Goal: Obtain resource: Obtain resource

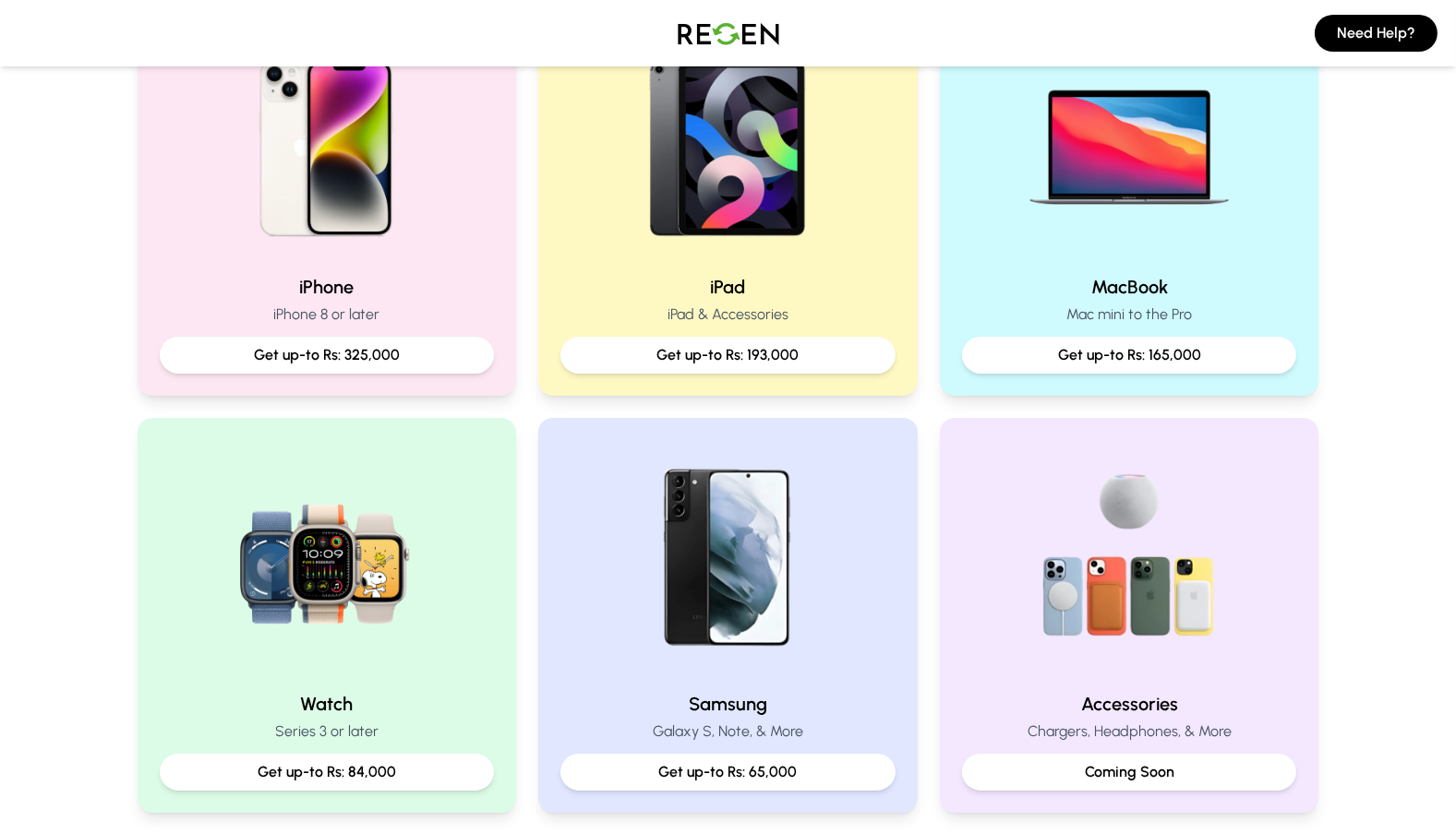
scroll to position [536, 0]
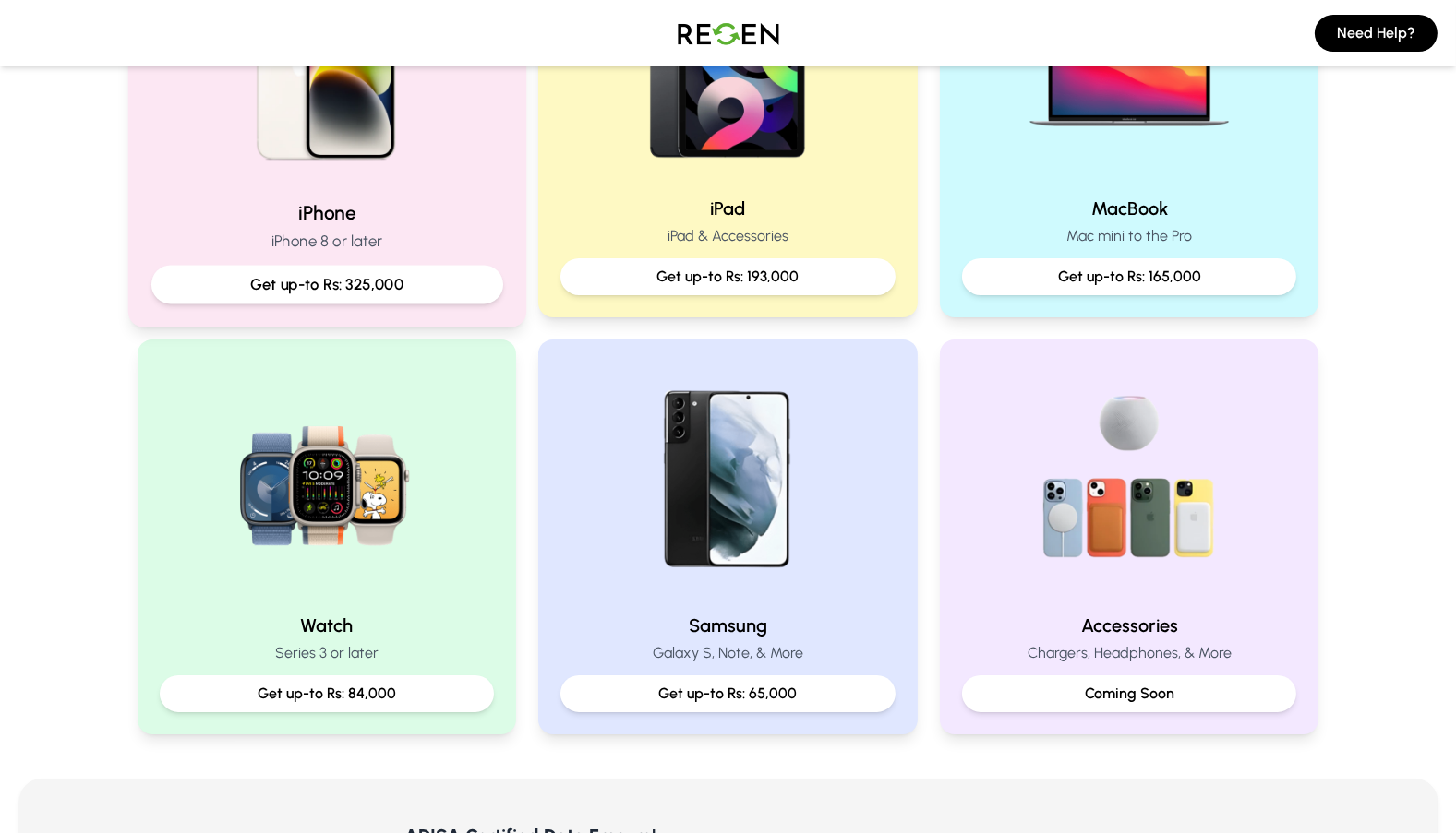
click at [375, 285] on p "Get up-to Rs: 325,000" at bounding box center [326, 284] width 320 height 23
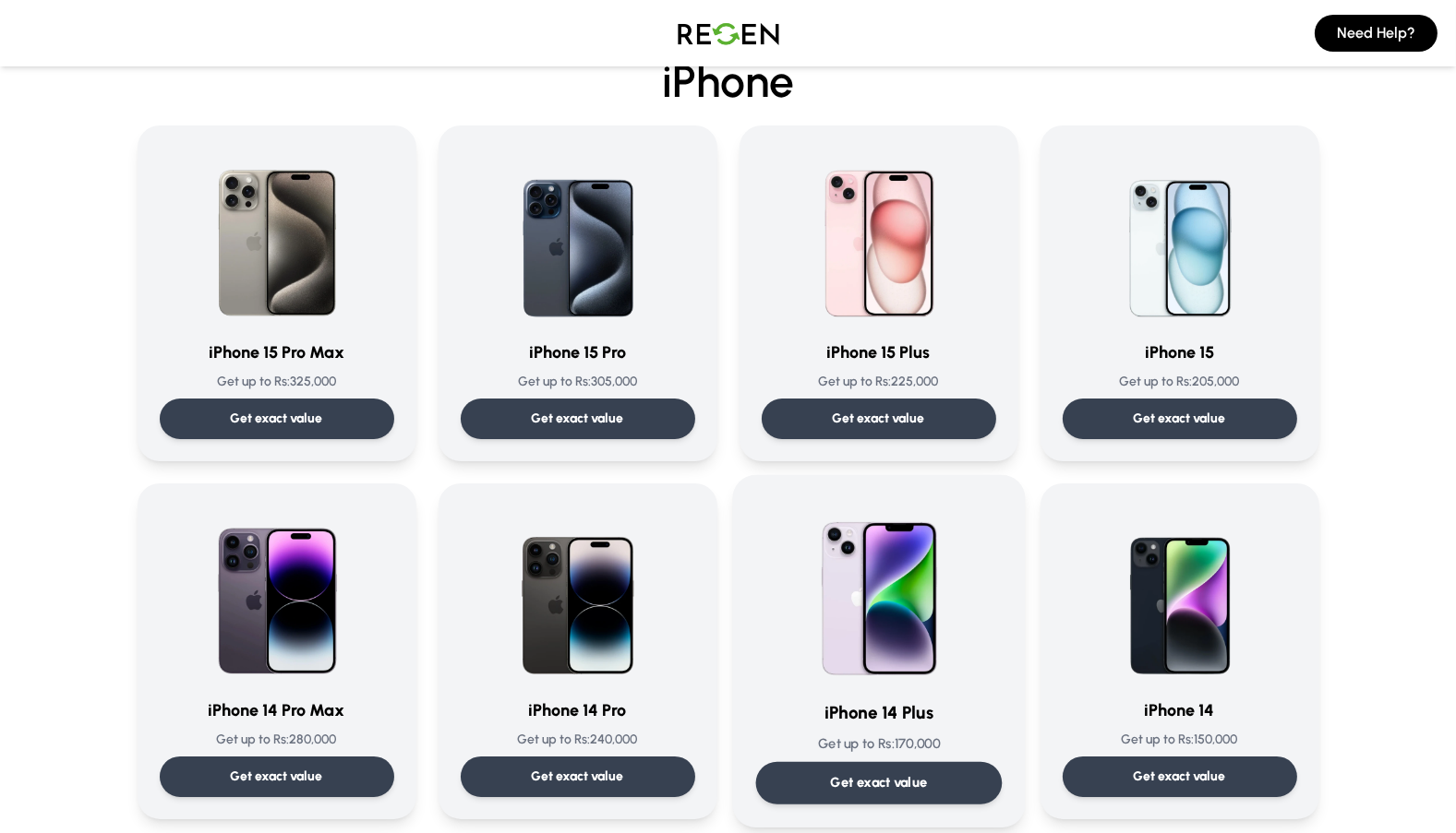
scroll to position [369, 0]
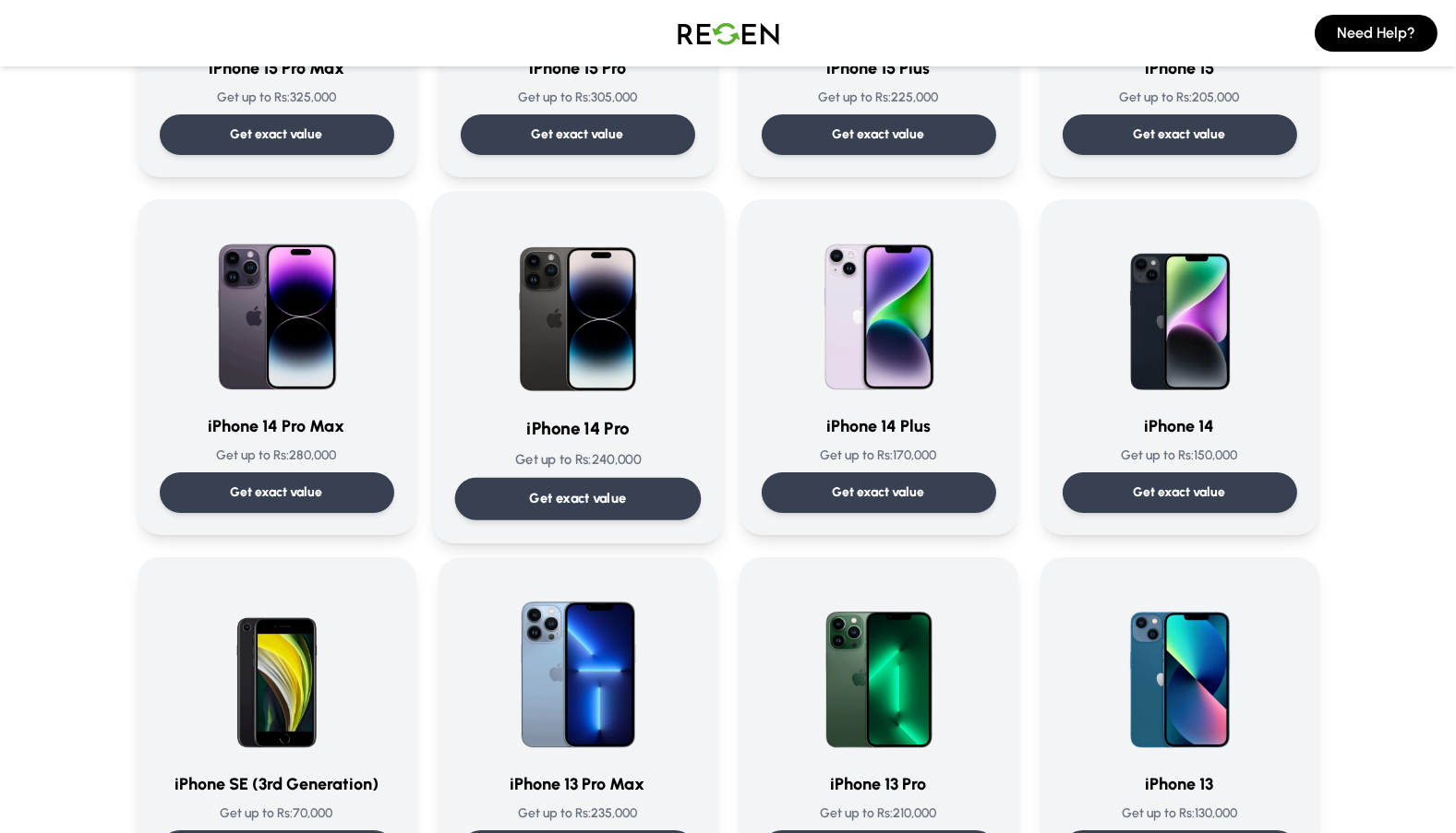
click at [622, 503] on p "Get exact value" at bounding box center [577, 499] width 97 height 20
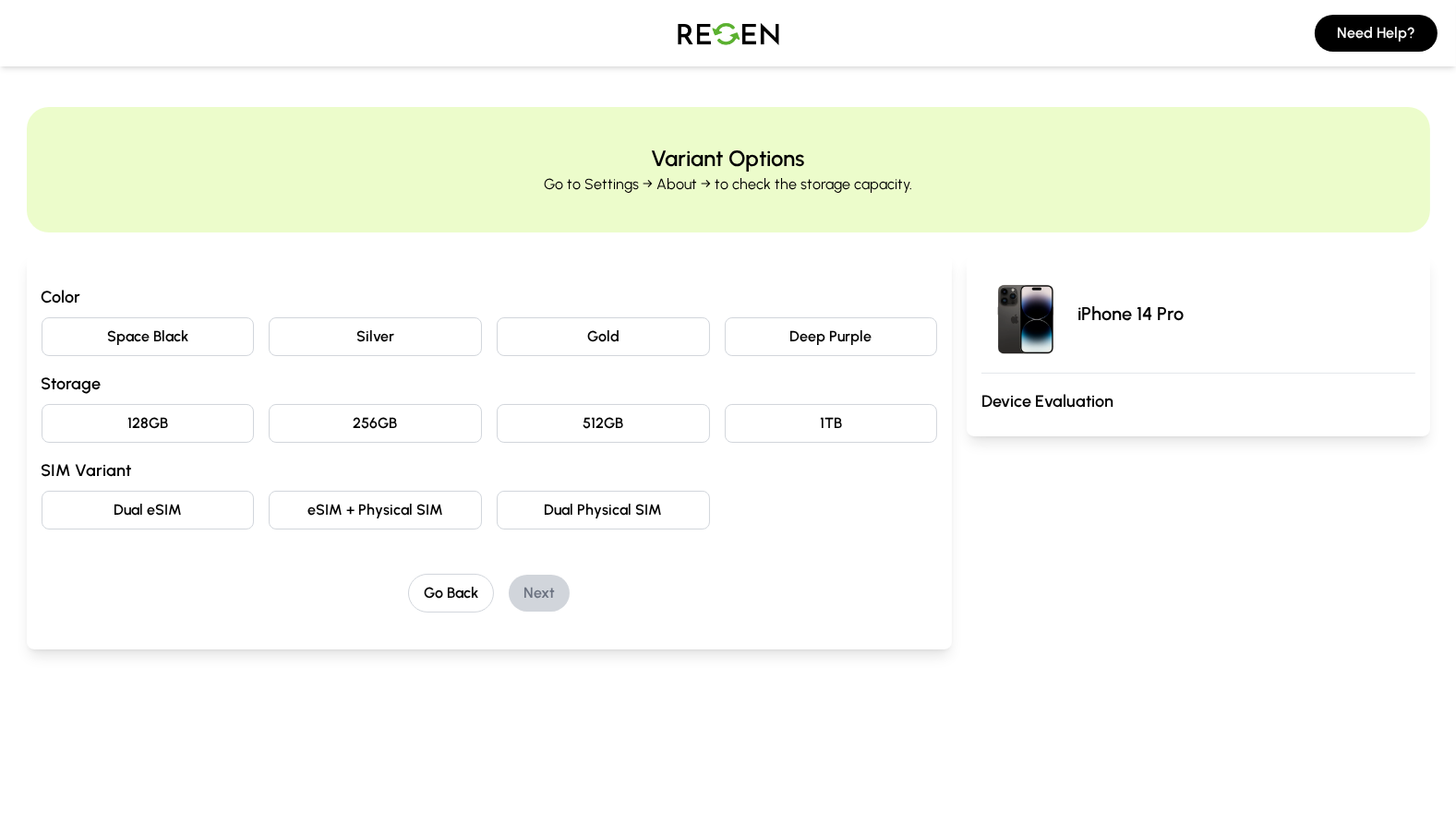
click at [373, 513] on button "eSIM + Physical SIM" at bounding box center [375, 510] width 214 height 39
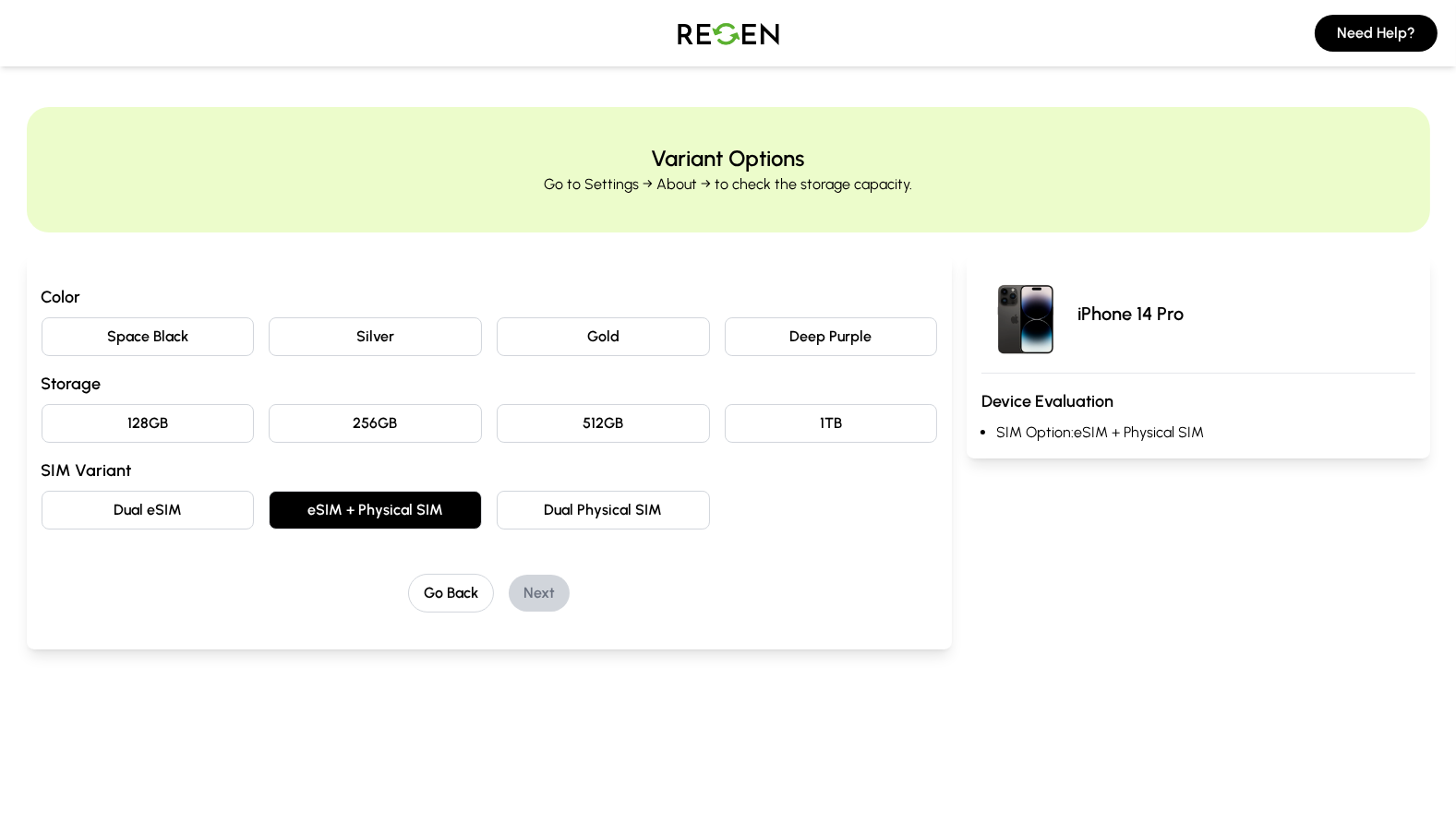
click at [562, 415] on button "512GB" at bounding box center [604, 423] width 214 height 39
click at [145, 333] on button "Space Black" at bounding box center [148, 336] width 214 height 39
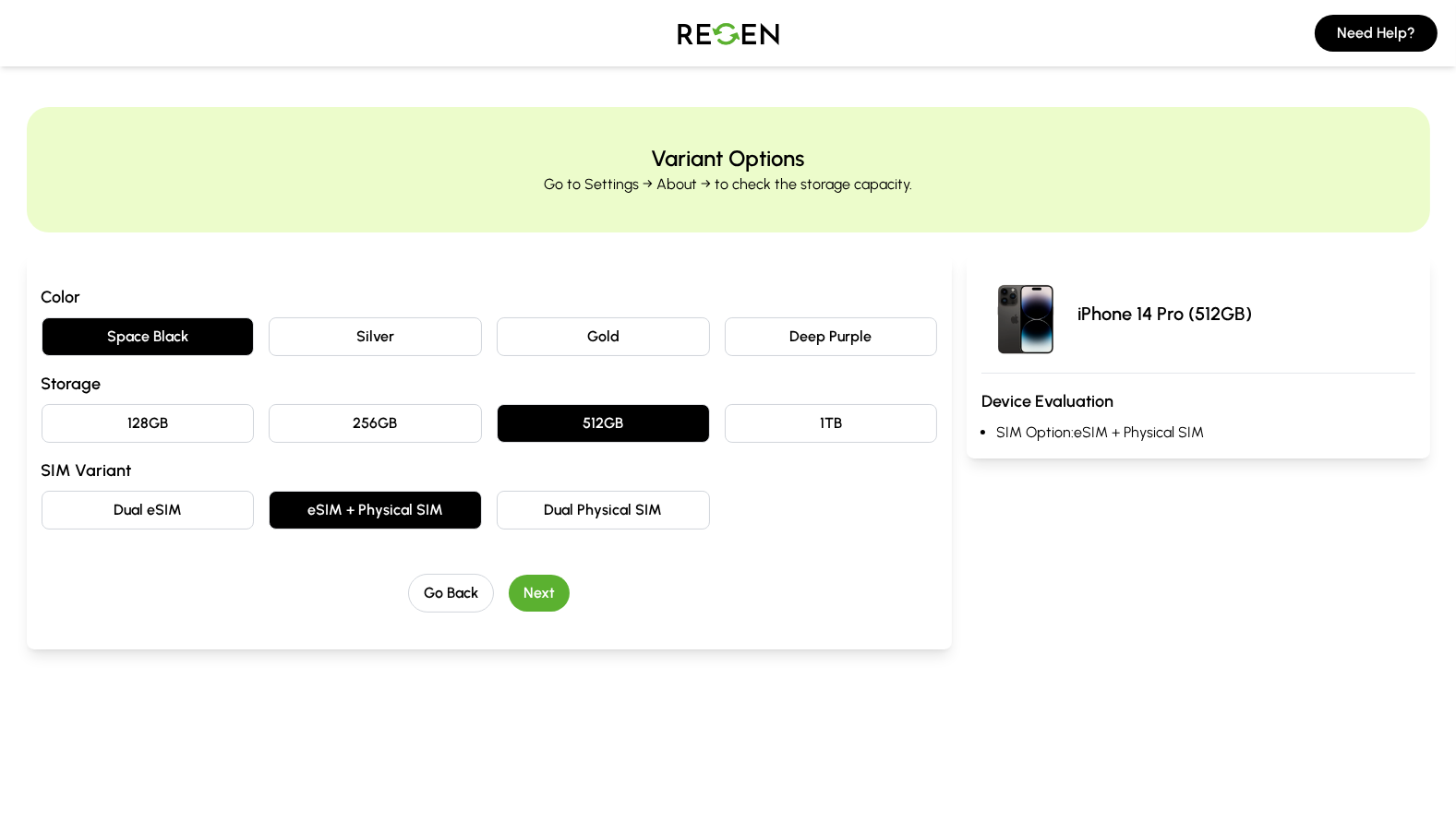
click at [536, 585] on button "Next" at bounding box center [539, 593] width 60 height 37
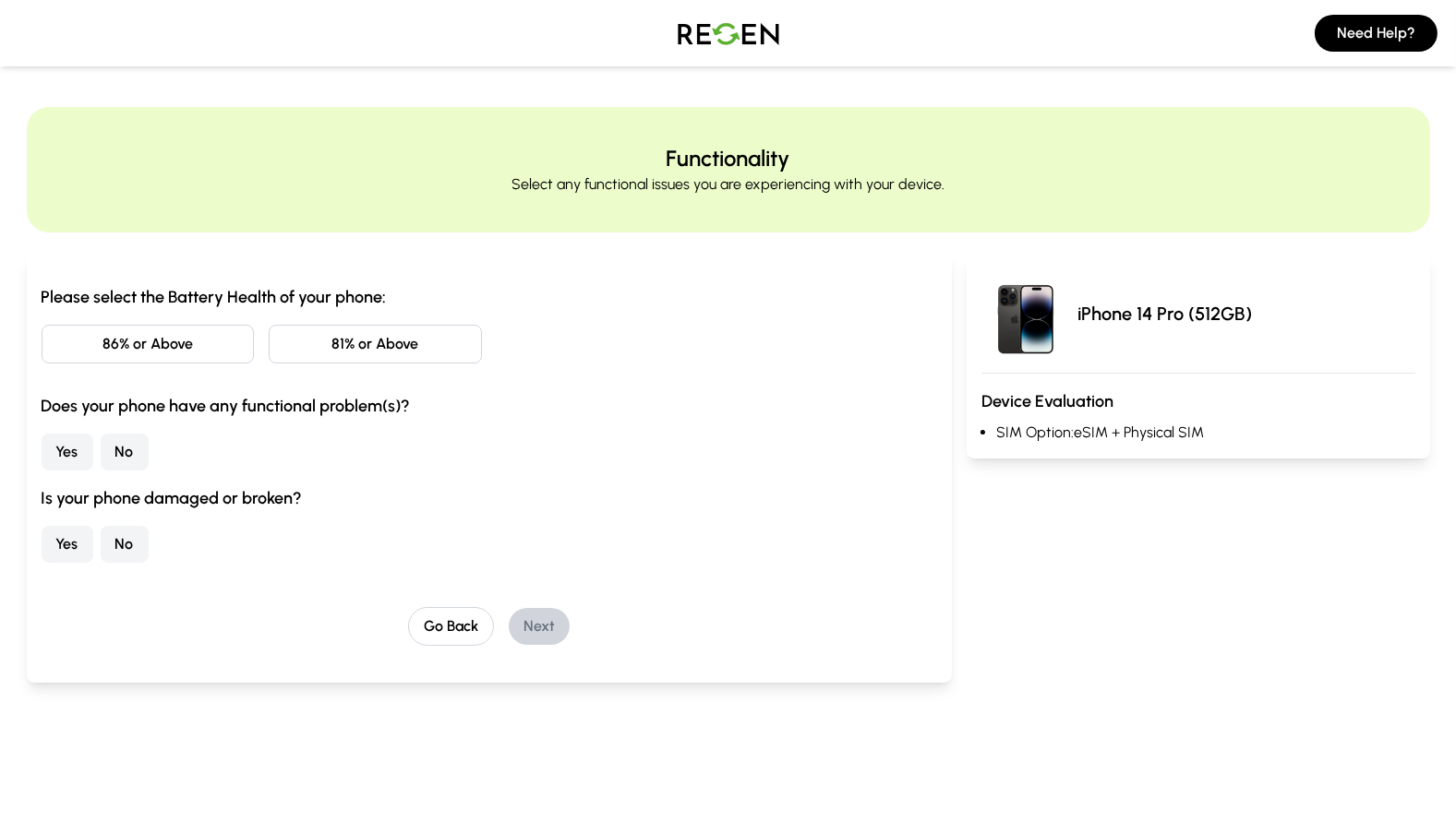
click at [199, 349] on button "86% or Above" at bounding box center [148, 344] width 214 height 39
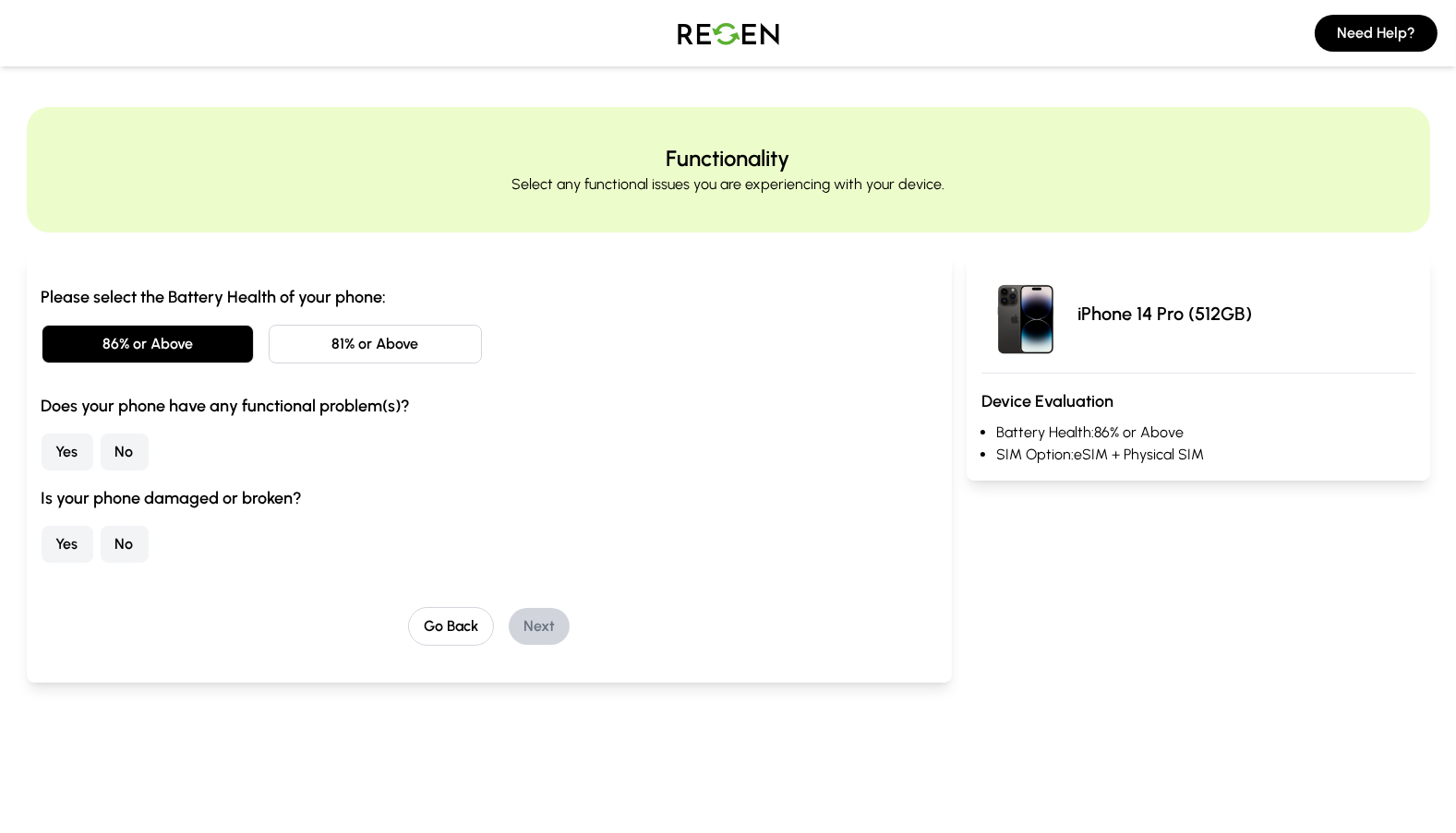
click at [140, 452] on button "No" at bounding box center [125, 451] width 48 height 37
click at [125, 547] on button "No" at bounding box center [125, 544] width 48 height 37
click at [557, 619] on button "Next" at bounding box center [539, 626] width 60 height 37
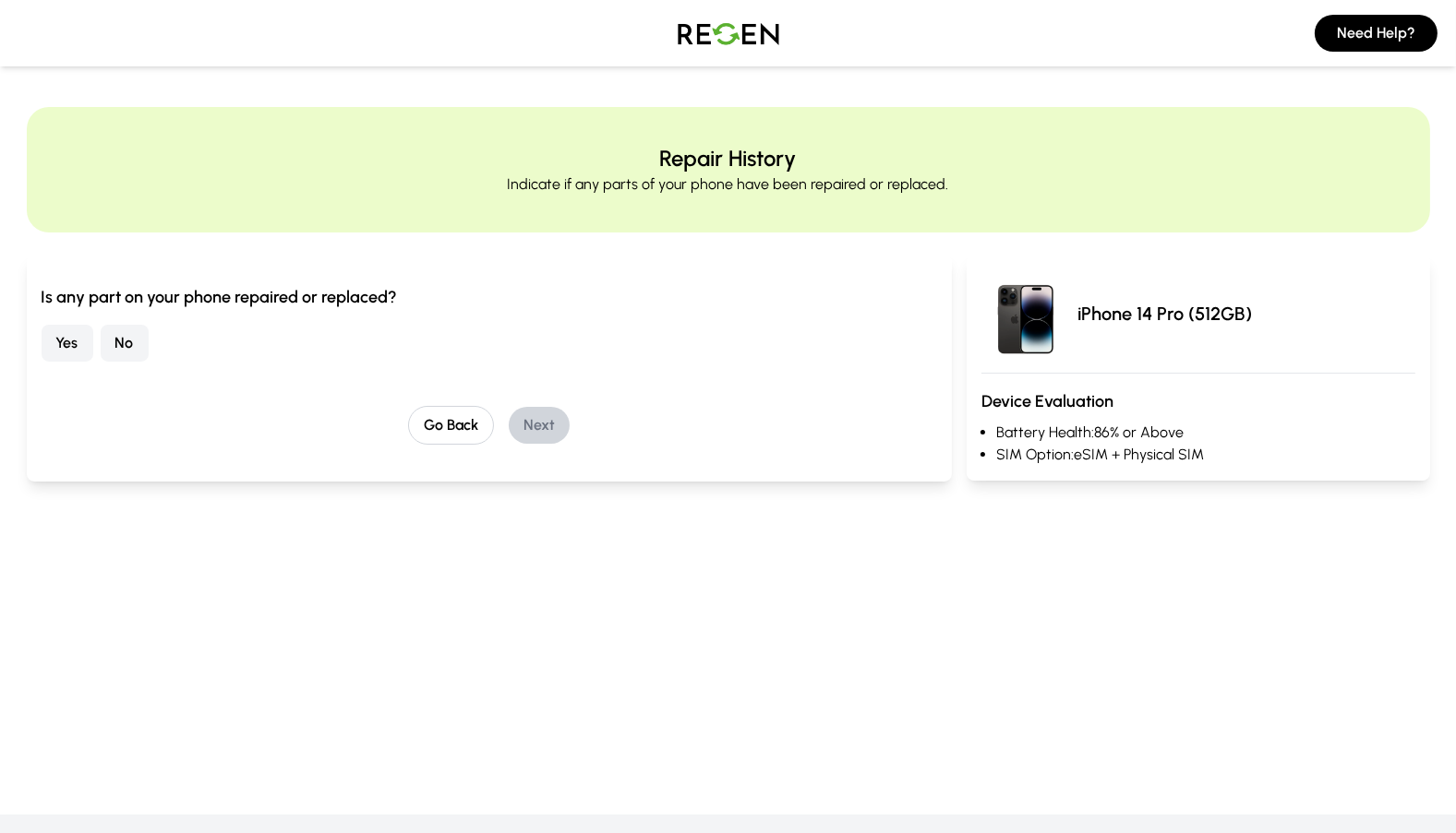
click at [128, 343] on button "No" at bounding box center [125, 343] width 48 height 37
click at [535, 422] on button "Next" at bounding box center [539, 425] width 60 height 37
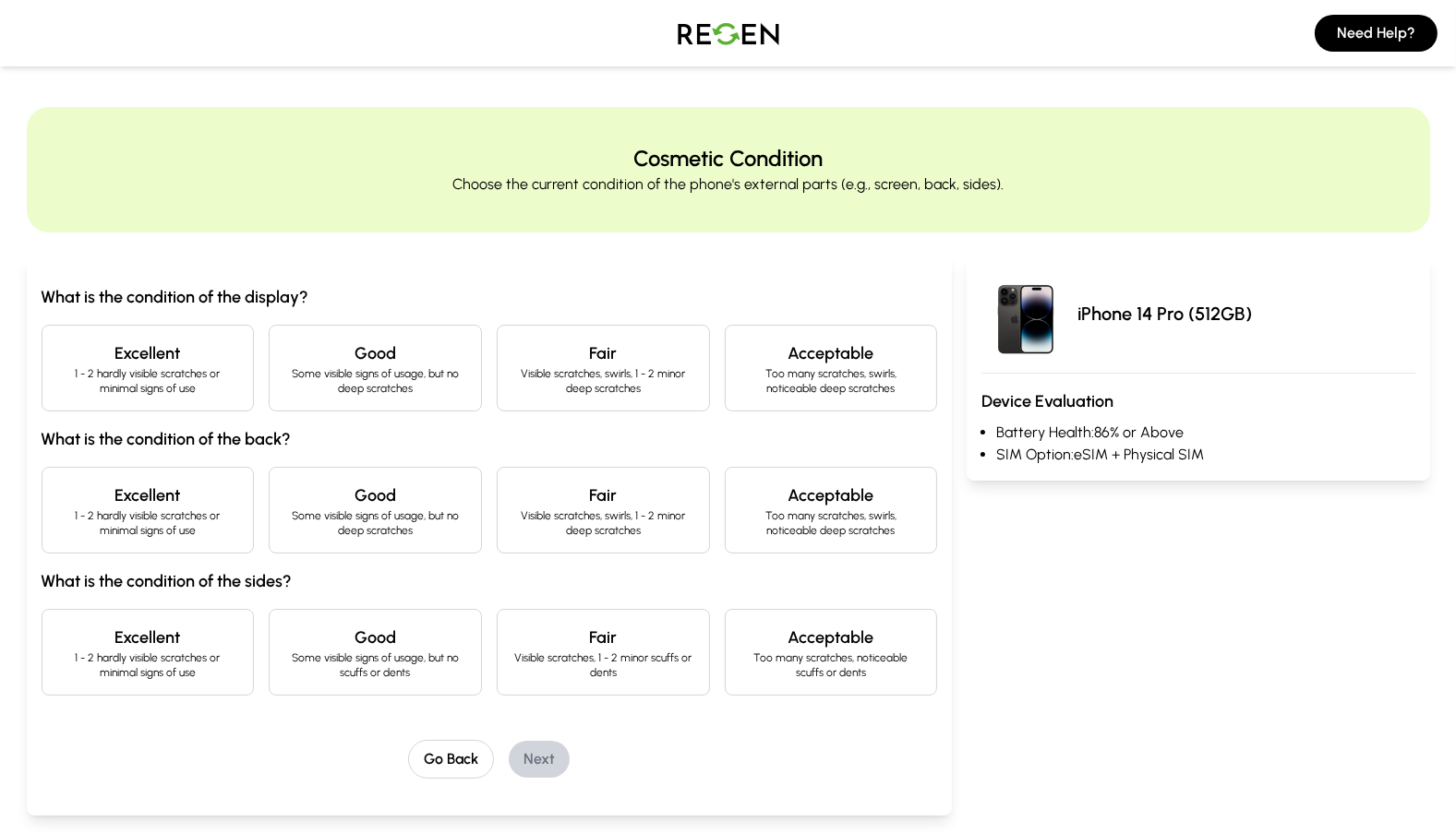
click at [170, 385] on p "1 - 2 hardly visible scratches or minimal signs of use" at bounding box center [148, 381] width 181 height 29
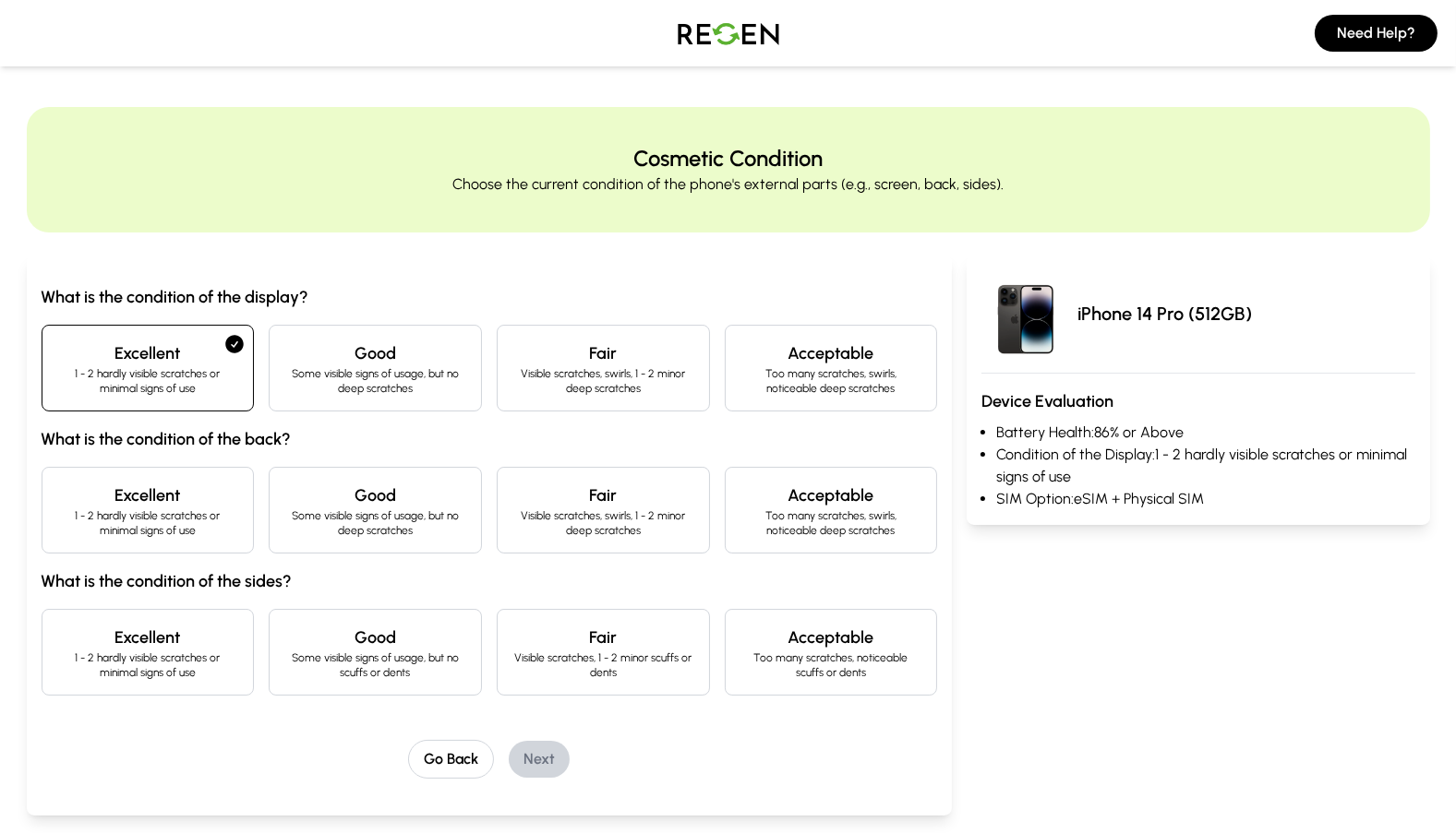
click at [181, 498] on h4 "Excellent" at bounding box center [148, 495] width 181 height 26
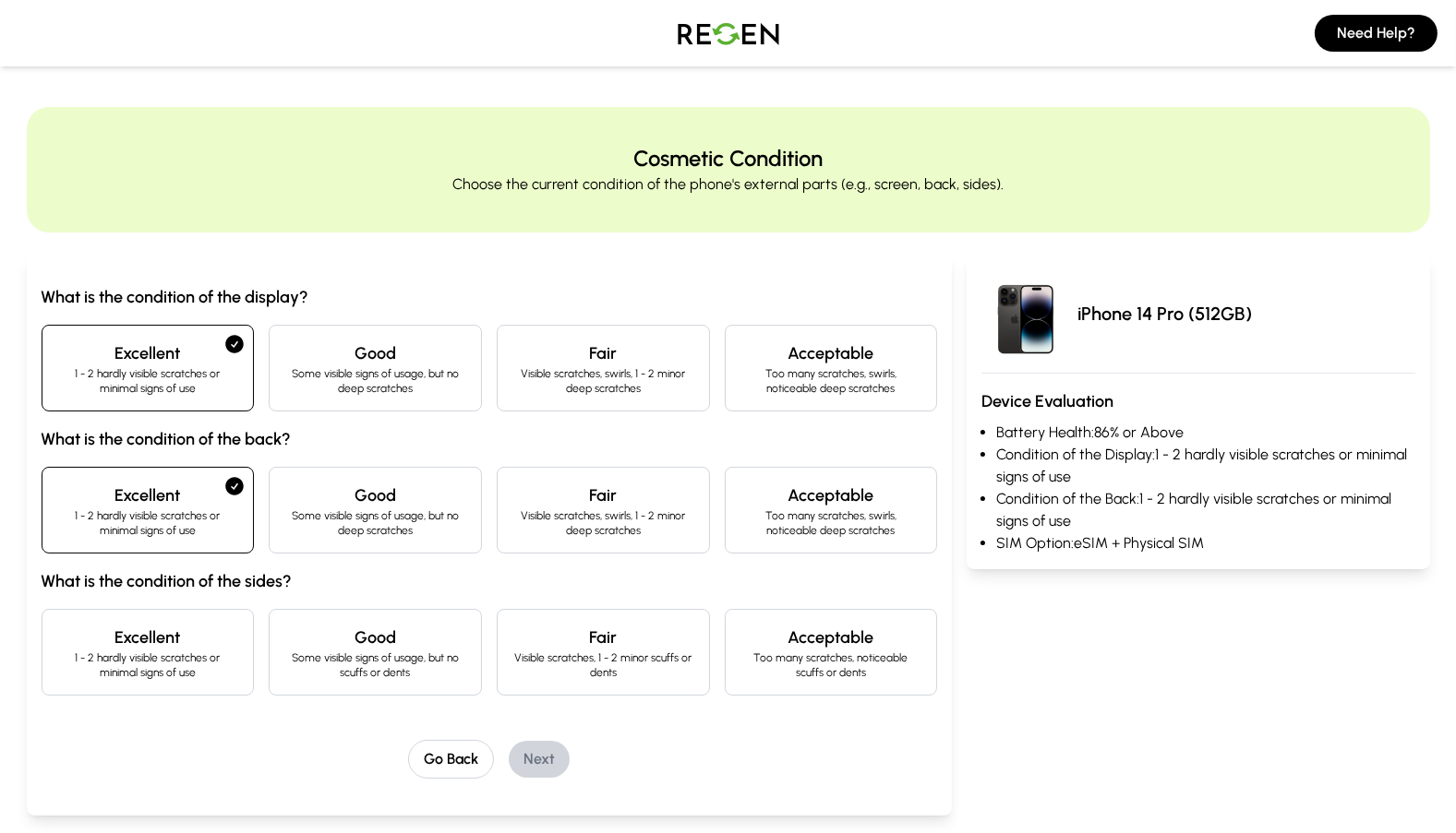
click at [671, 672] on p "Visible scratches, 1 - 2 minor scuffs or dents" at bounding box center [603, 665] width 181 height 29
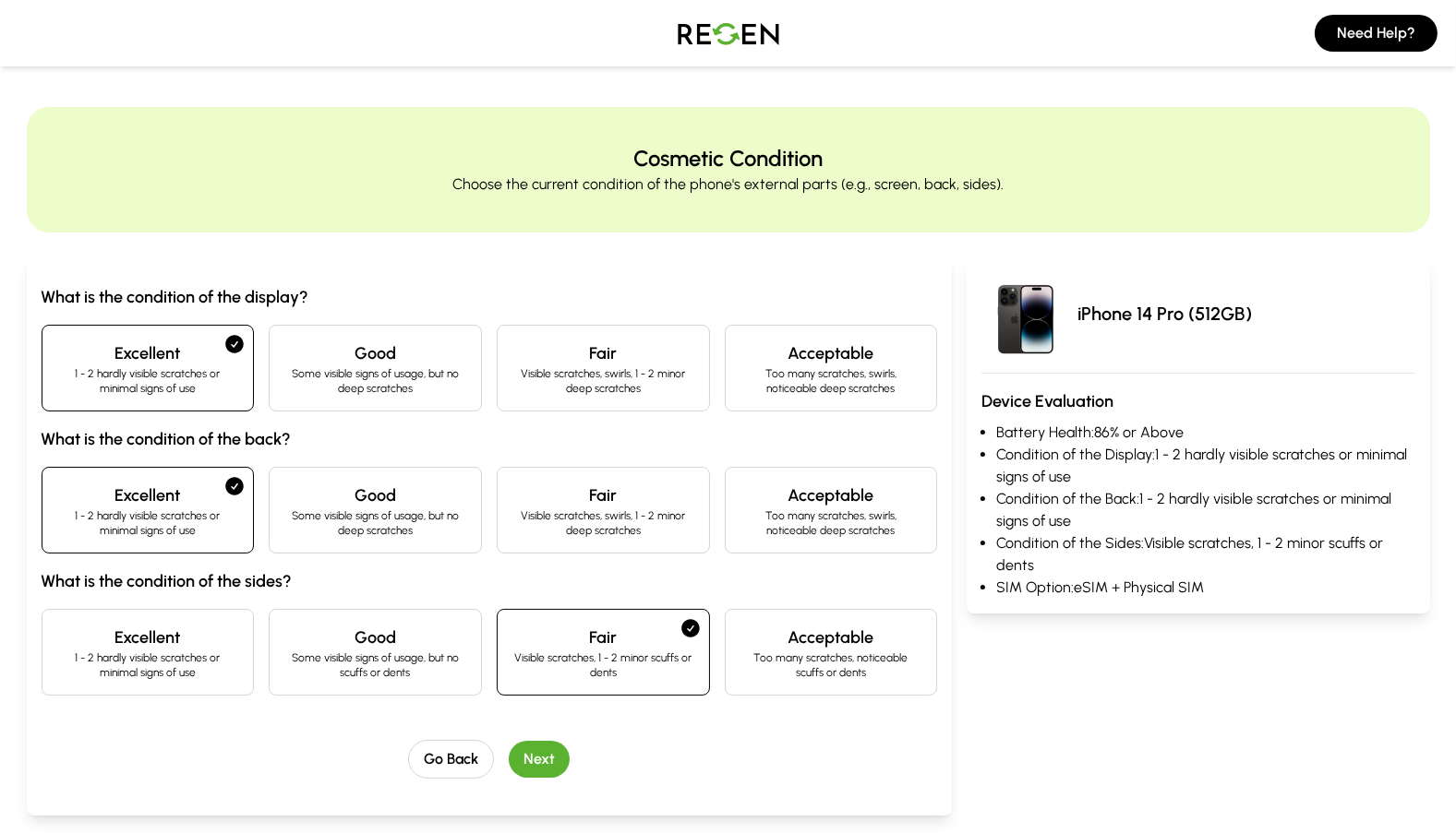
click at [671, 672] on p "Visible scratches, 1 - 2 minor scuffs or dents" at bounding box center [603, 665] width 181 height 29
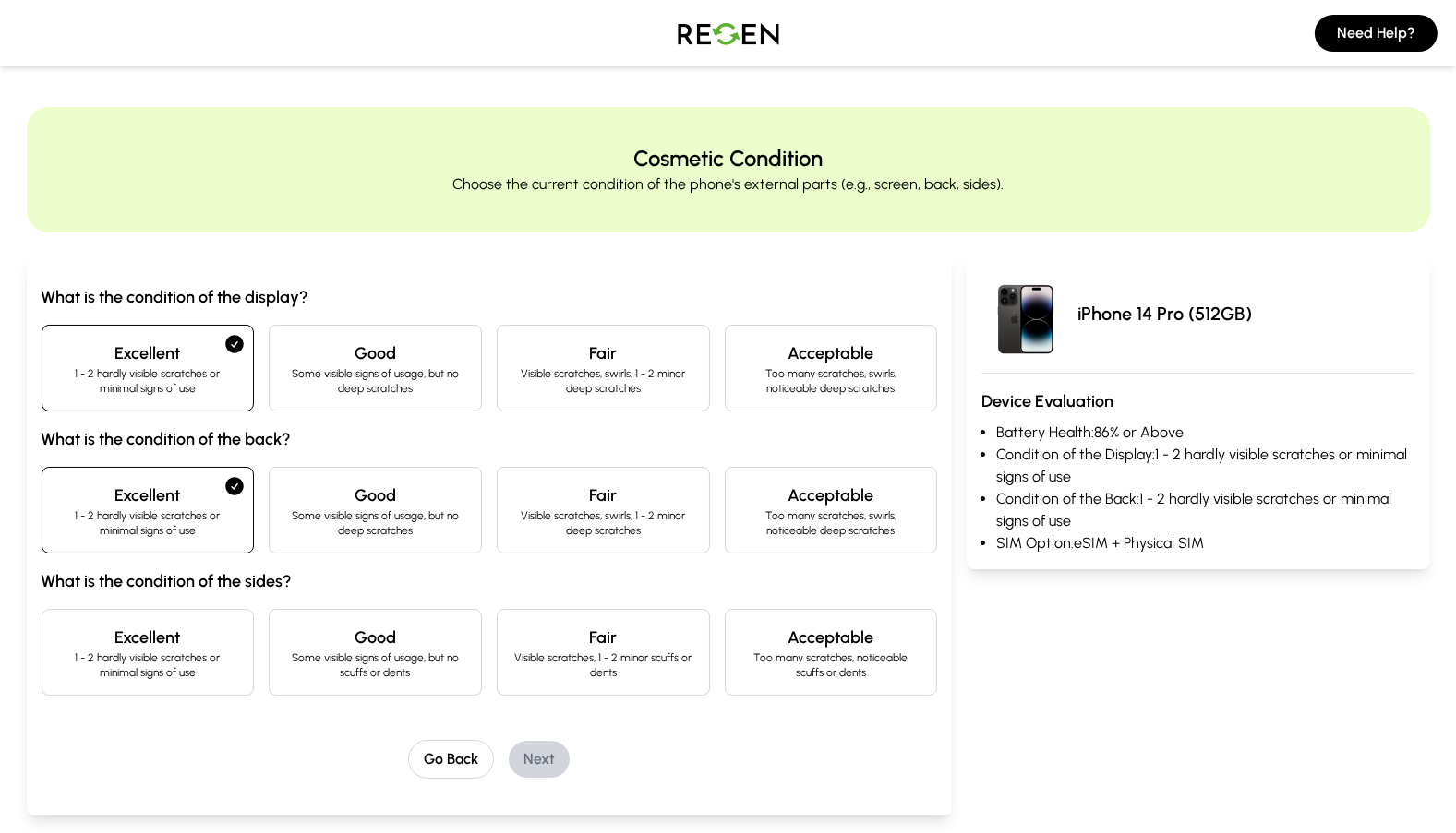
click at [420, 675] on p "Some visible signs of usage, but no scuffs or dents" at bounding box center [375, 665] width 181 height 29
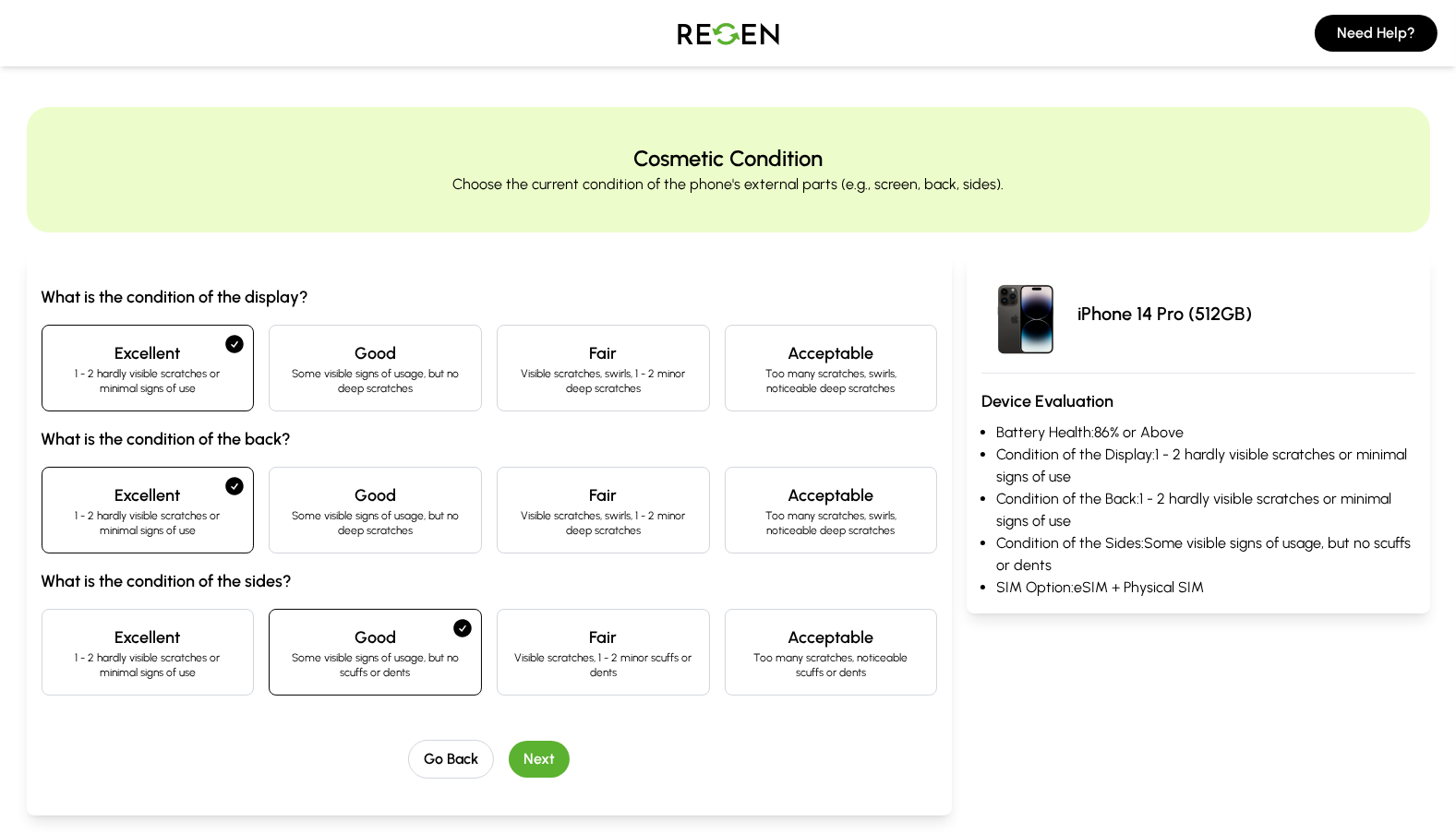
click at [545, 755] on button "Next" at bounding box center [539, 759] width 60 height 37
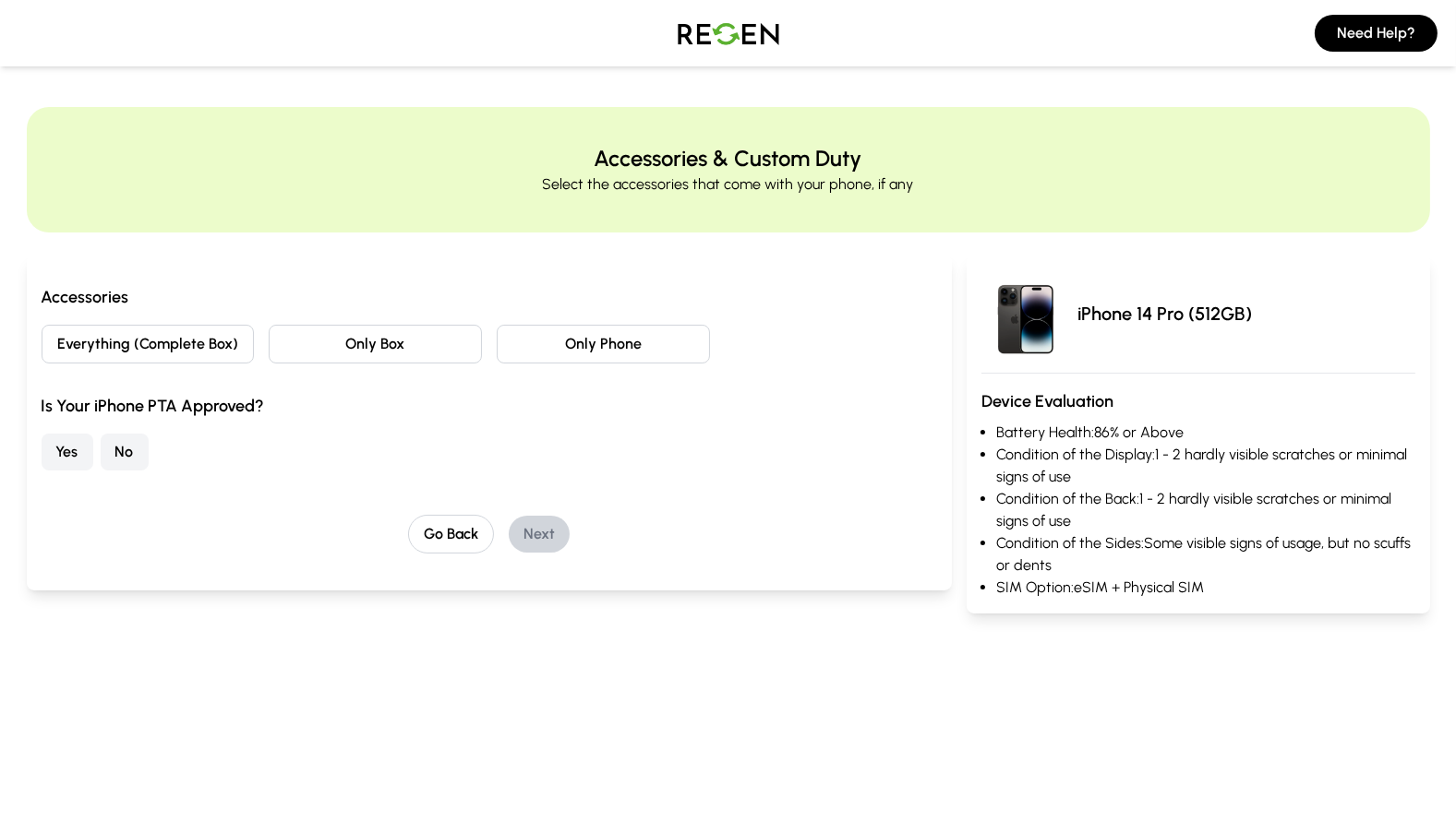
click at [618, 345] on button "Only Phone" at bounding box center [604, 344] width 214 height 39
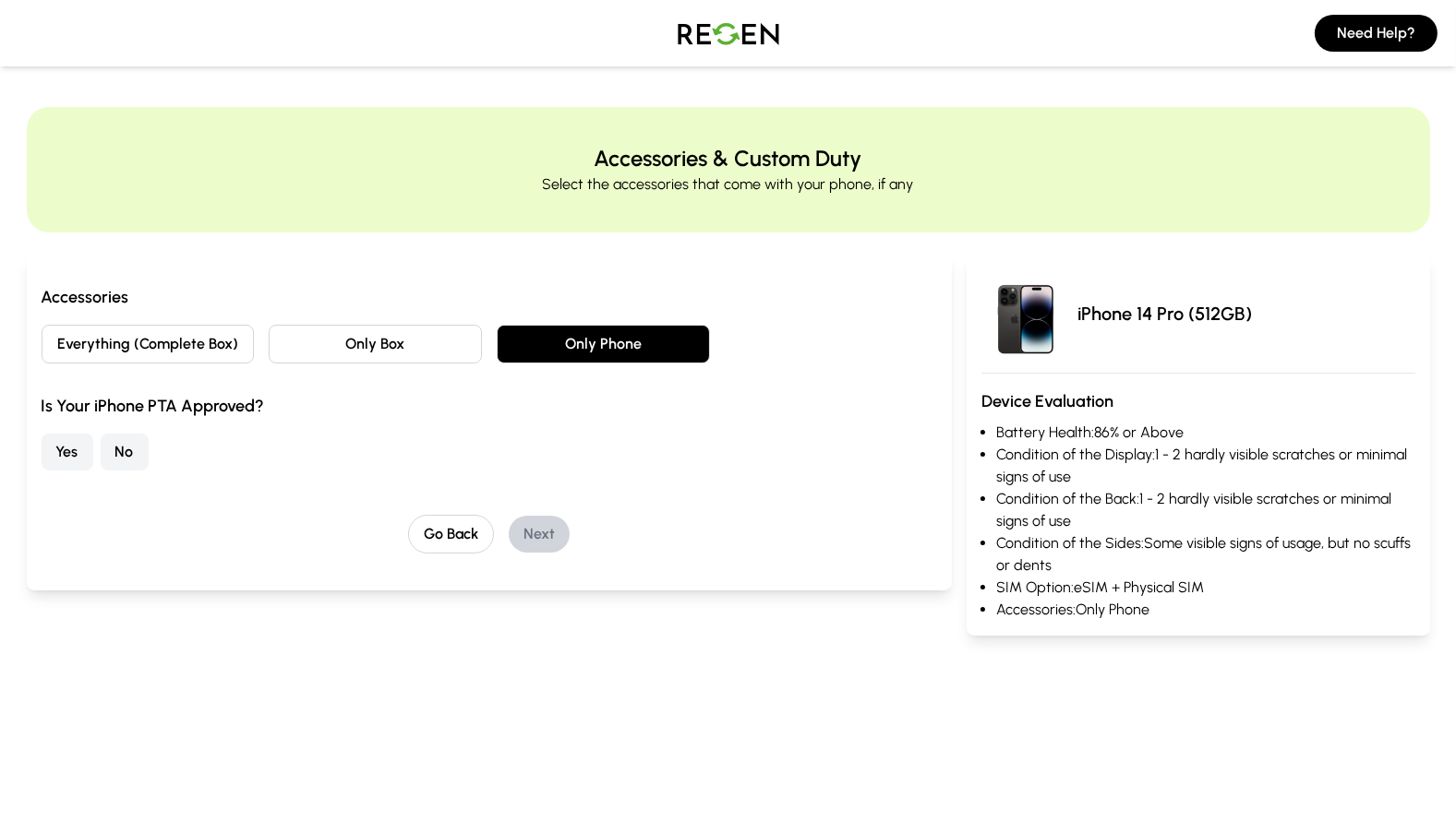
click at [74, 448] on button "Yes" at bounding box center [67, 451] width 52 height 37
click at [541, 536] on button "Next" at bounding box center [539, 534] width 60 height 37
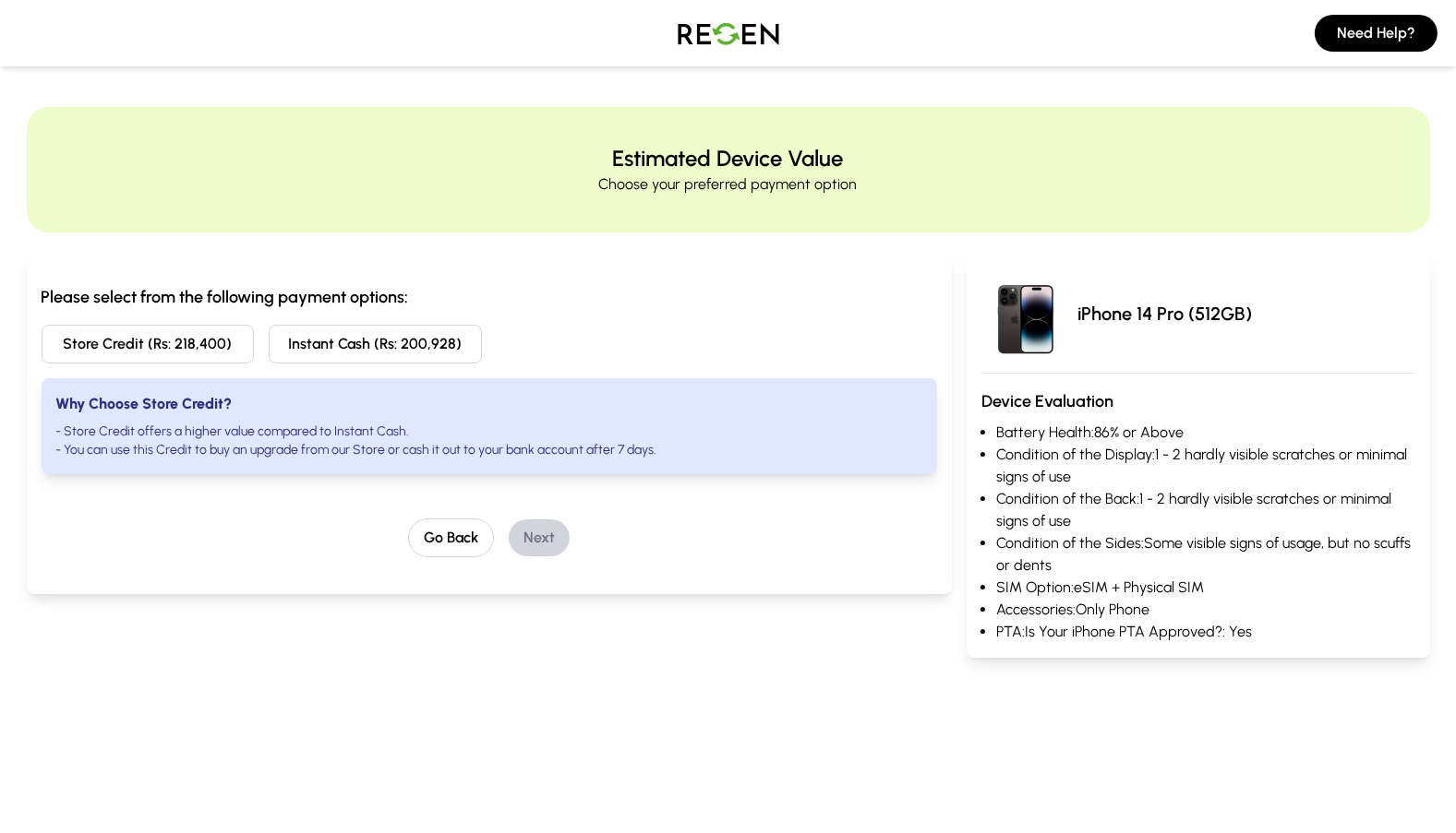
click at [153, 347] on button "Store Credit (Rs: 218,400)" at bounding box center [148, 344] width 214 height 39
click at [564, 532] on button "Next" at bounding box center [539, 537] width 60 height 37
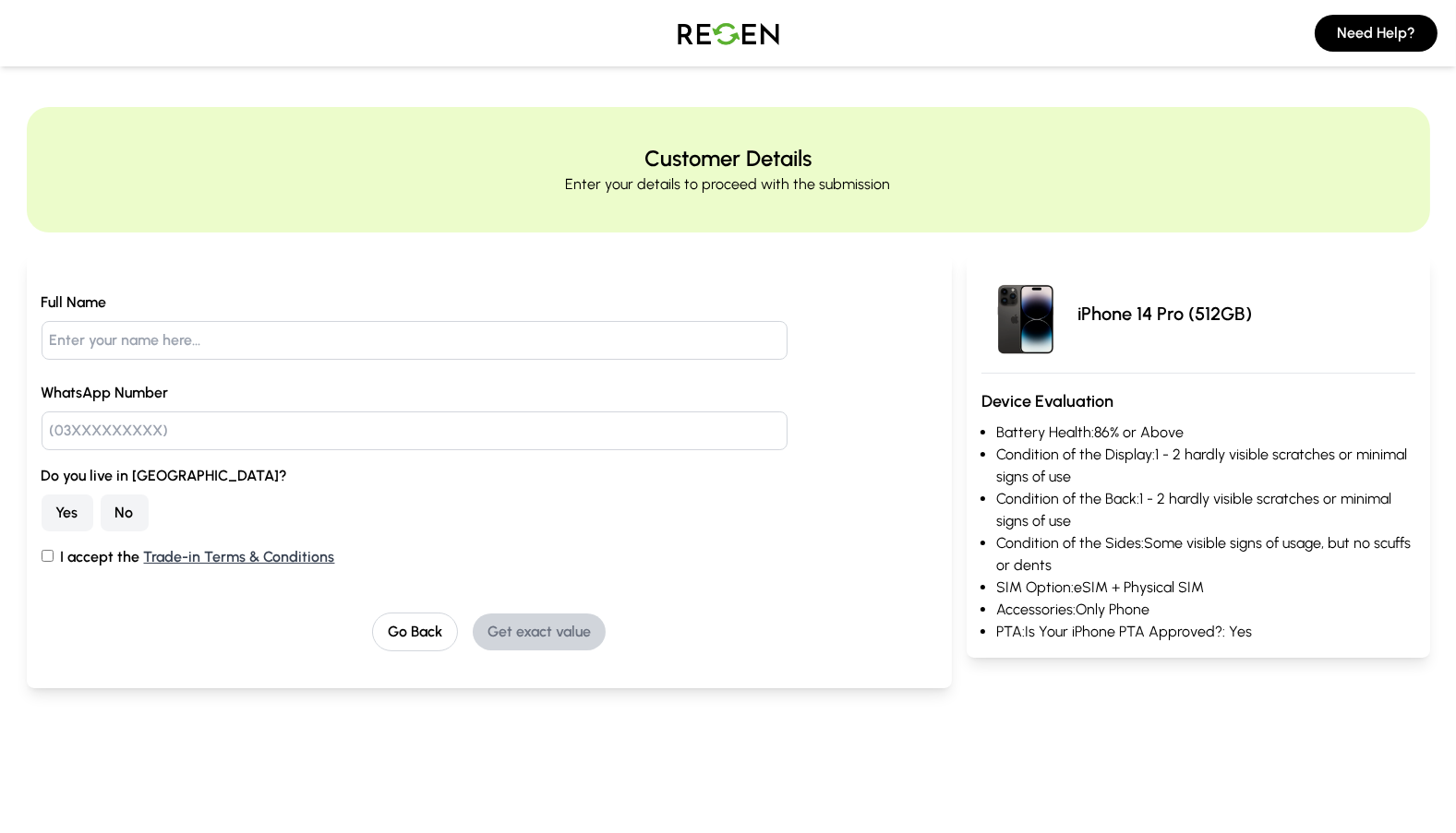
click at [396, 346] on input "text" at bounding box center [415, 340] width 746 height 39
click at [48, 560] on input "I accept the Trade-in Terms & Conditions" at bounding box center [47, 555] width 12 height 12
checkbox input "true"
click at [160, 341] on input "text" at bounding box center [415, 340] width 746 height 39
type input "[DEMOGRAPHIC_DATA][PERSON_NAME] [PERSON_NAME]"
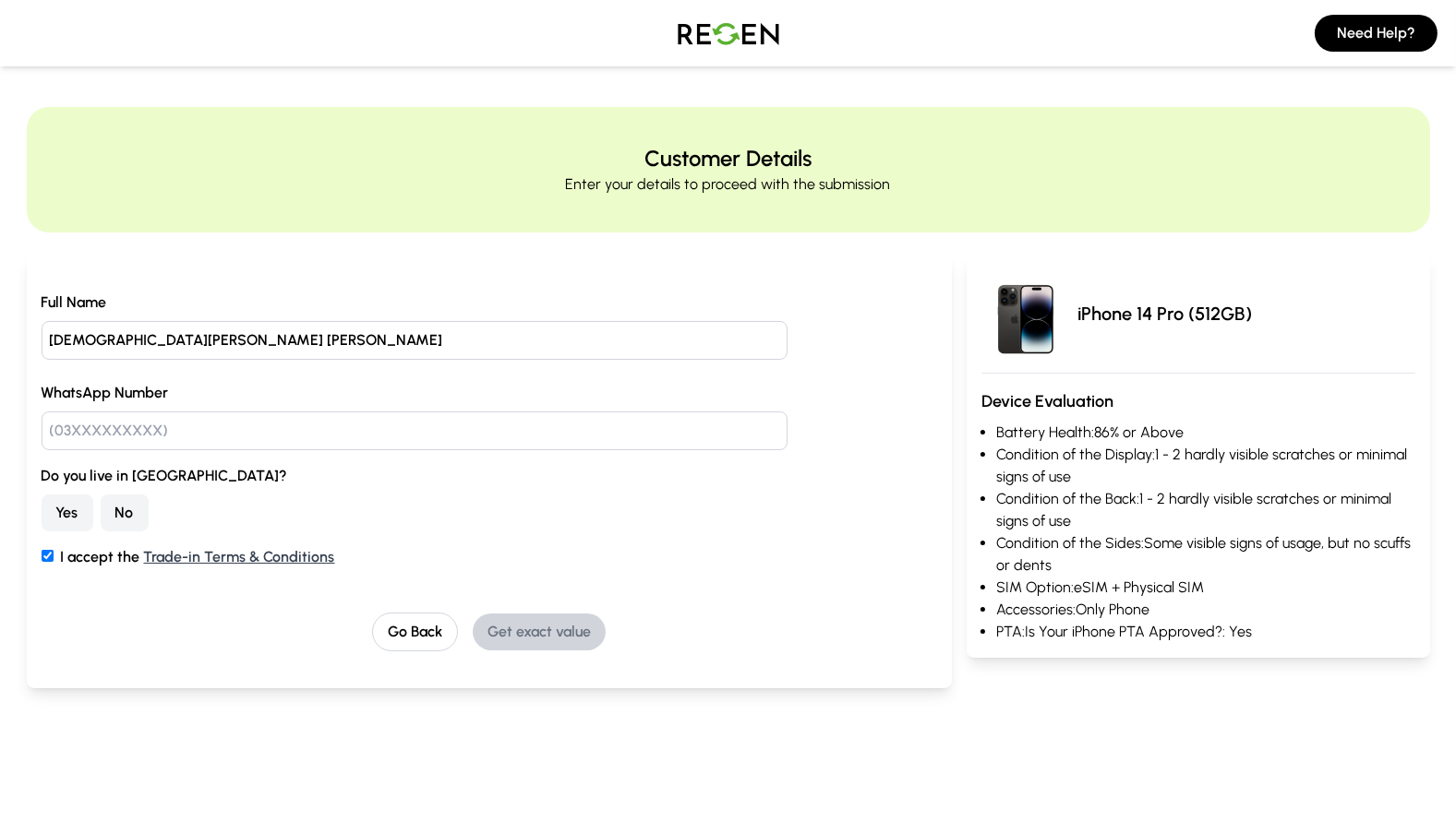
click at [199, 435] on input "text" at bounding box center [415, 431] width 746 height 39
type input "03351062860"
click at [59, 522] on button "Yes" at bounding box center [67, 513] width 52 height 37
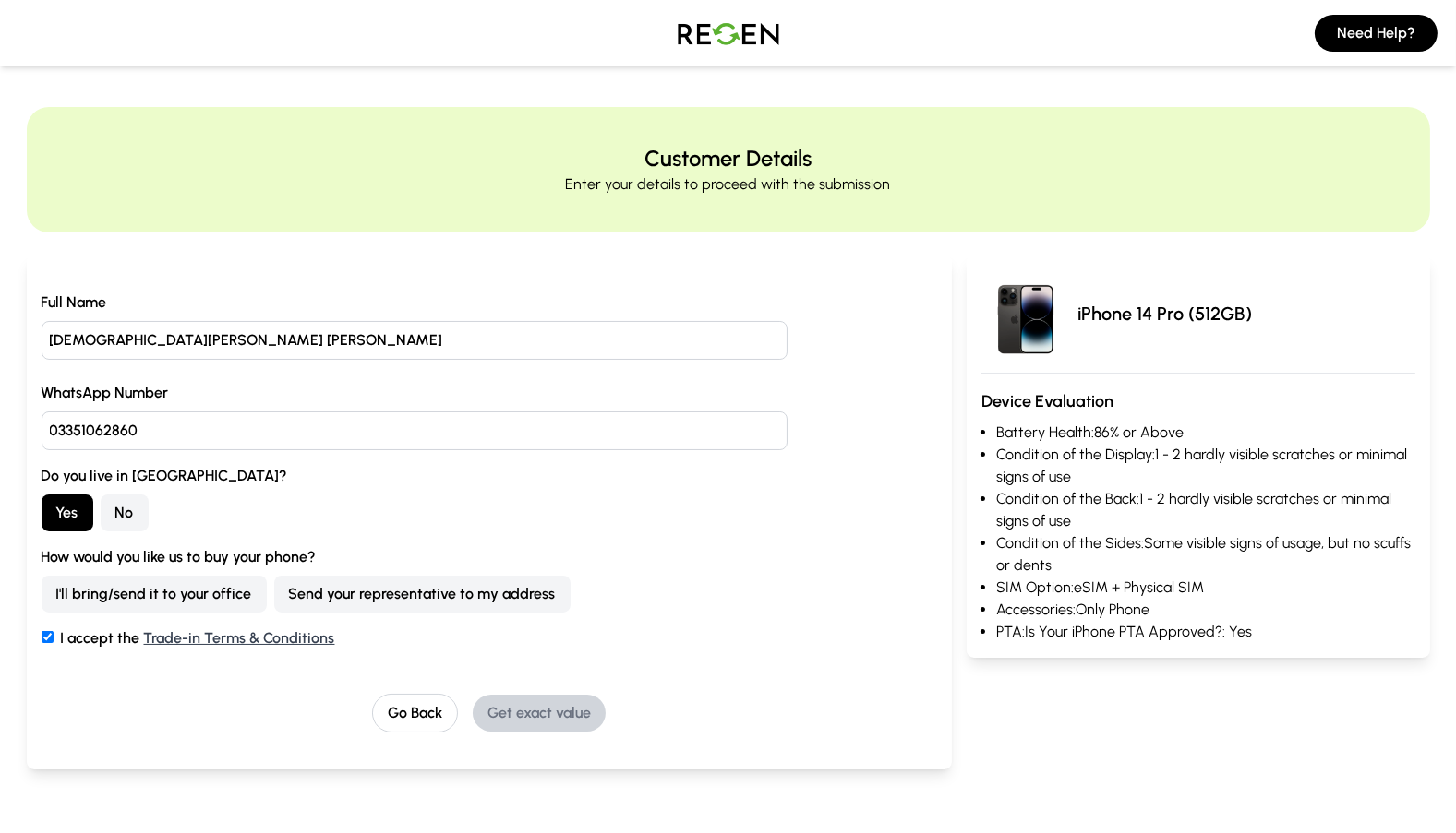
click at [428, 596] on button "Send your representative to my address" at bounding box center [422, 594] width 297 height 37
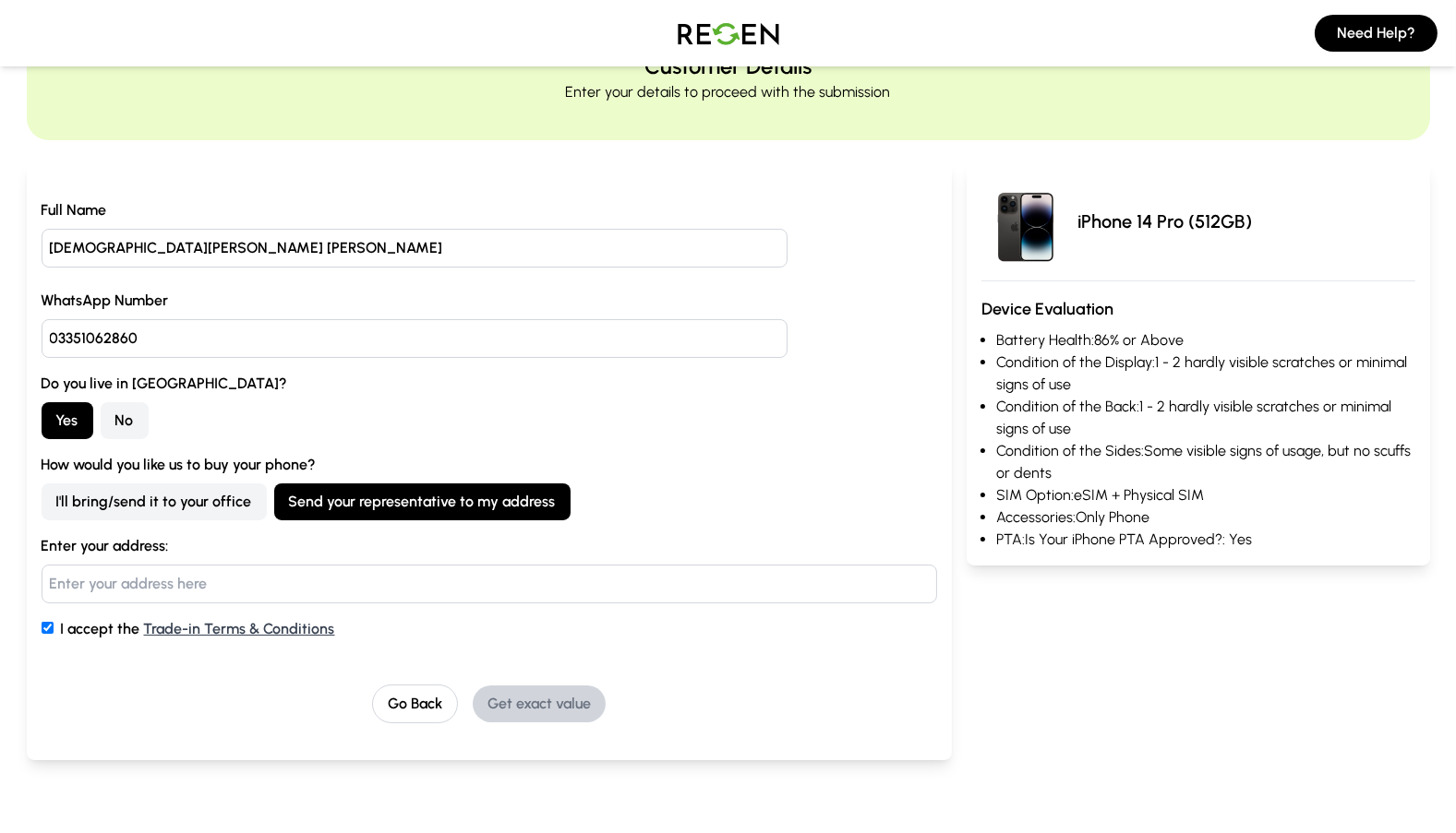
scroll to position [93, 0]
click at [121, 506] on button "I'll bring/send it to your office" at bounding box center [154, 502] width 225 height 37
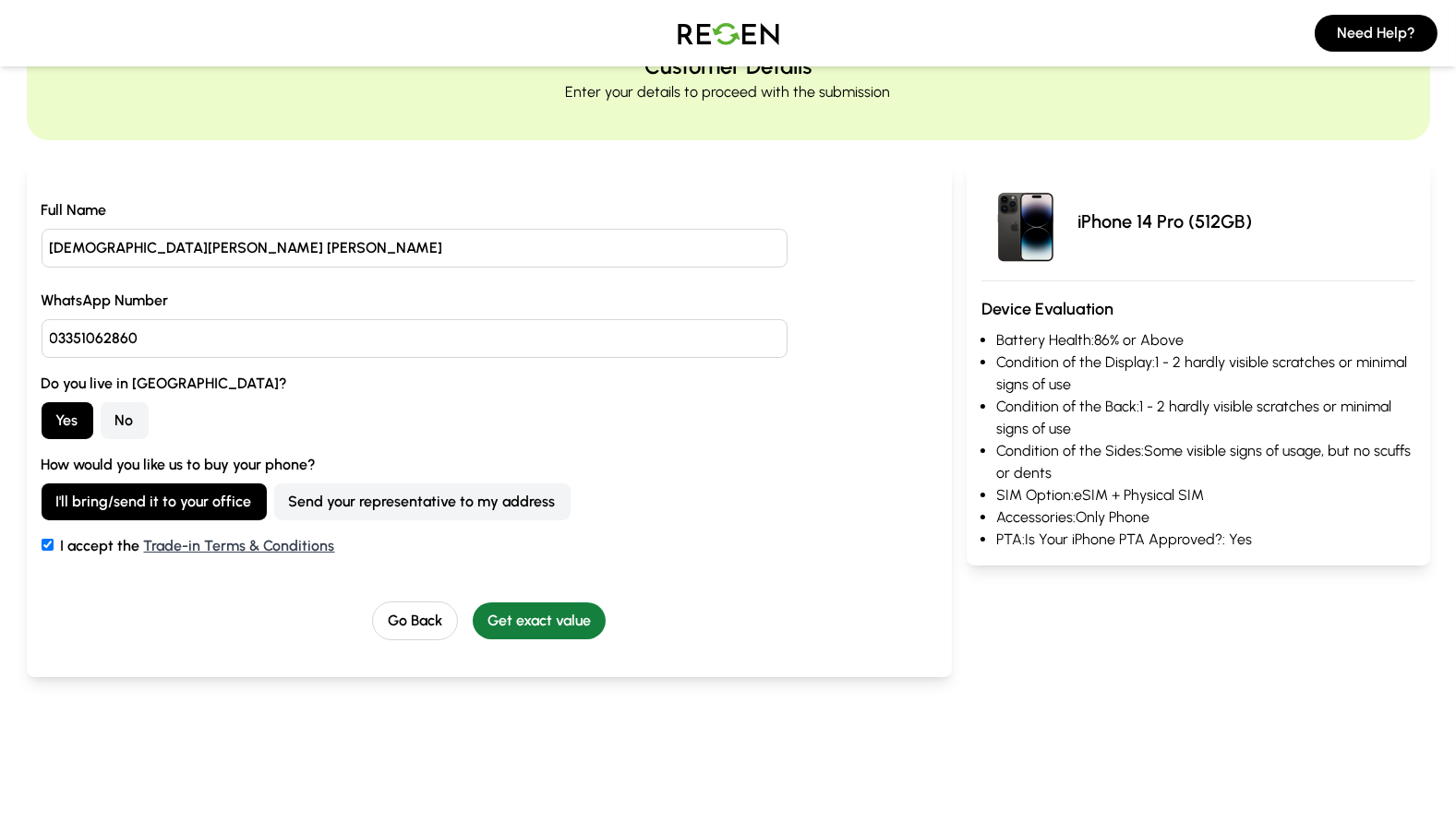
click at [539, 624] on button "Get exact value" at bounding box center [539, 620] width 133 height 37
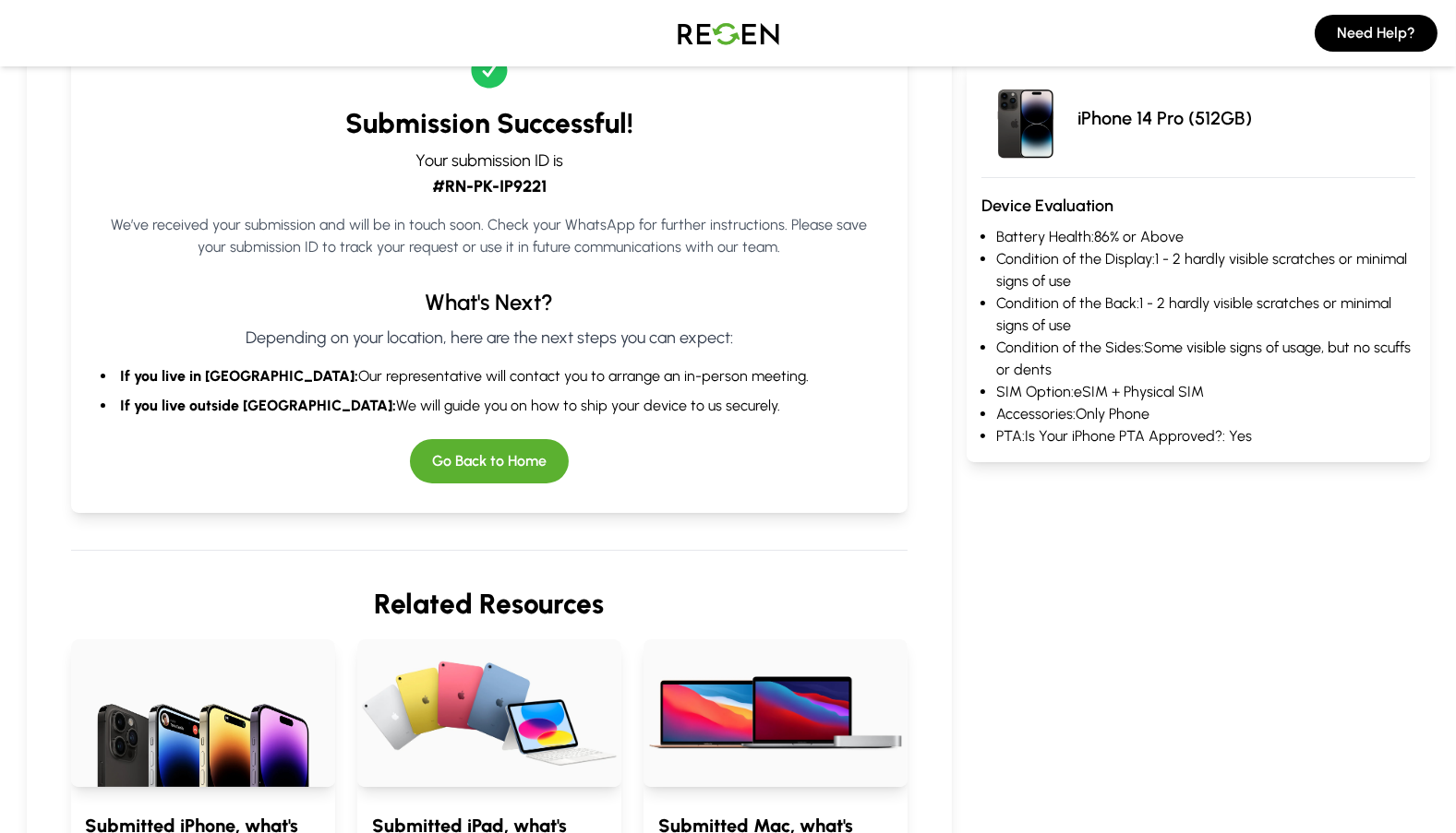
scroll to position [0, 0]
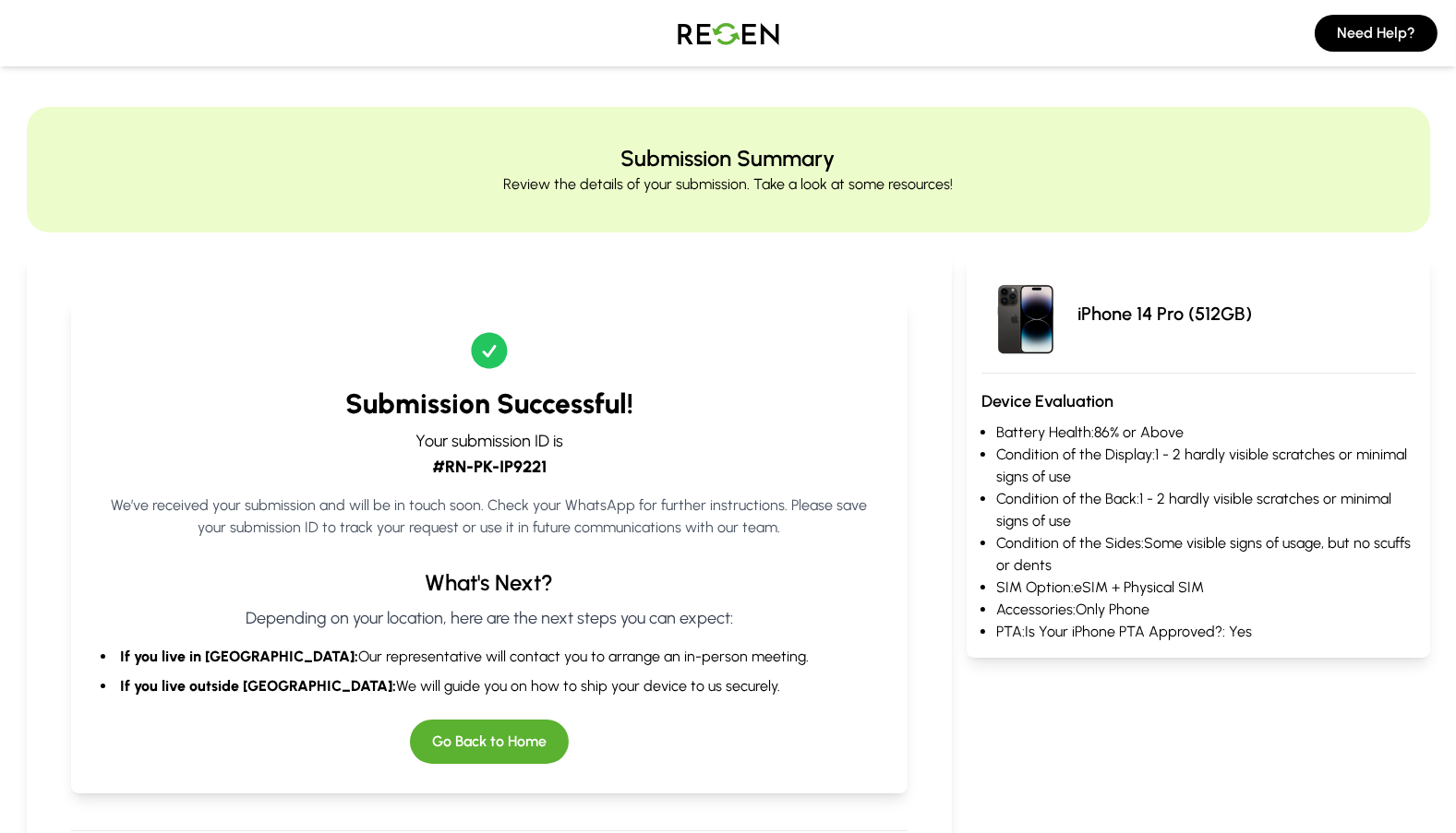
click at [719, 28] on img at bounding box center [728, 33] width 129 height 52
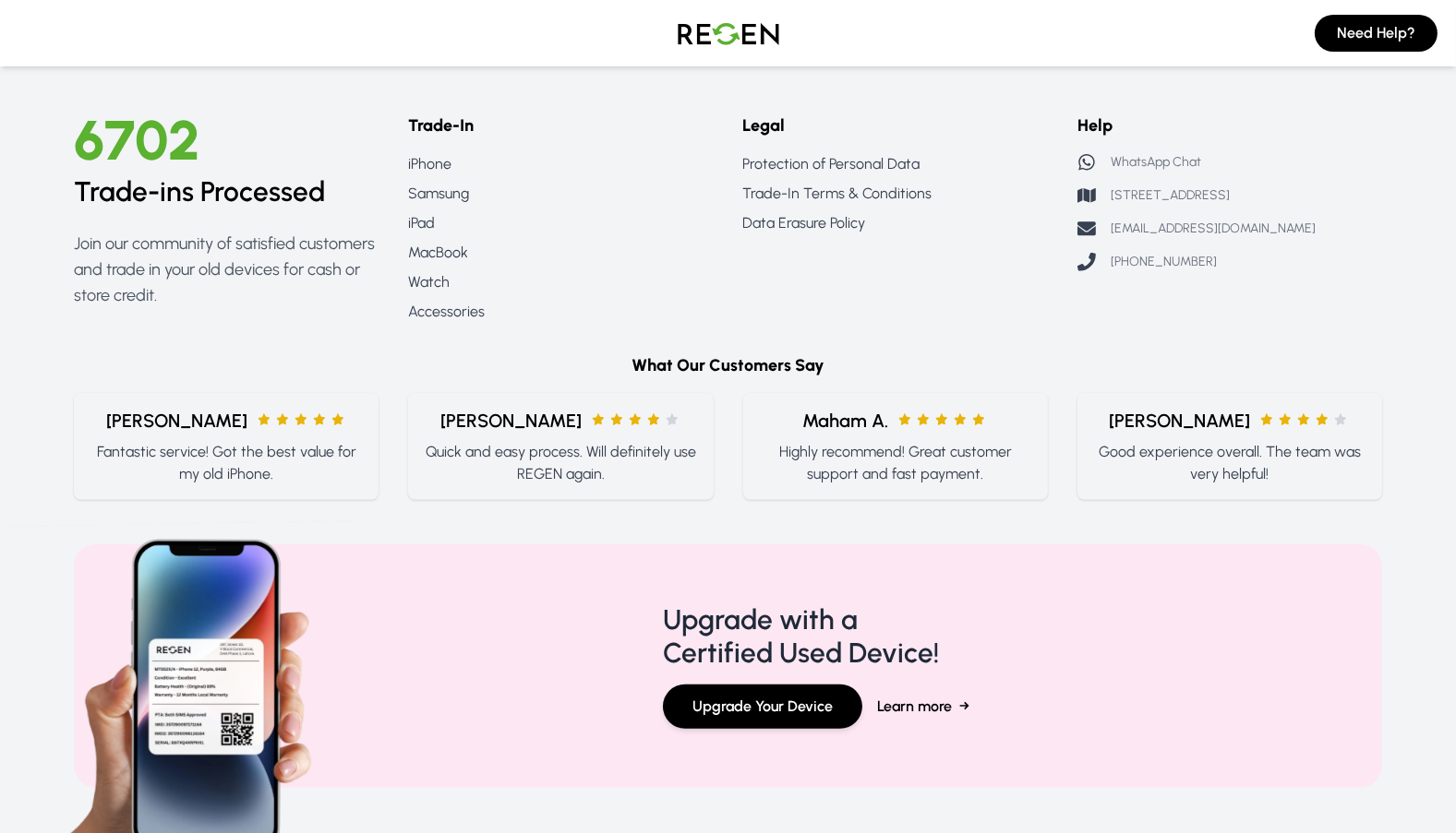
scroll to position [2124, 0]
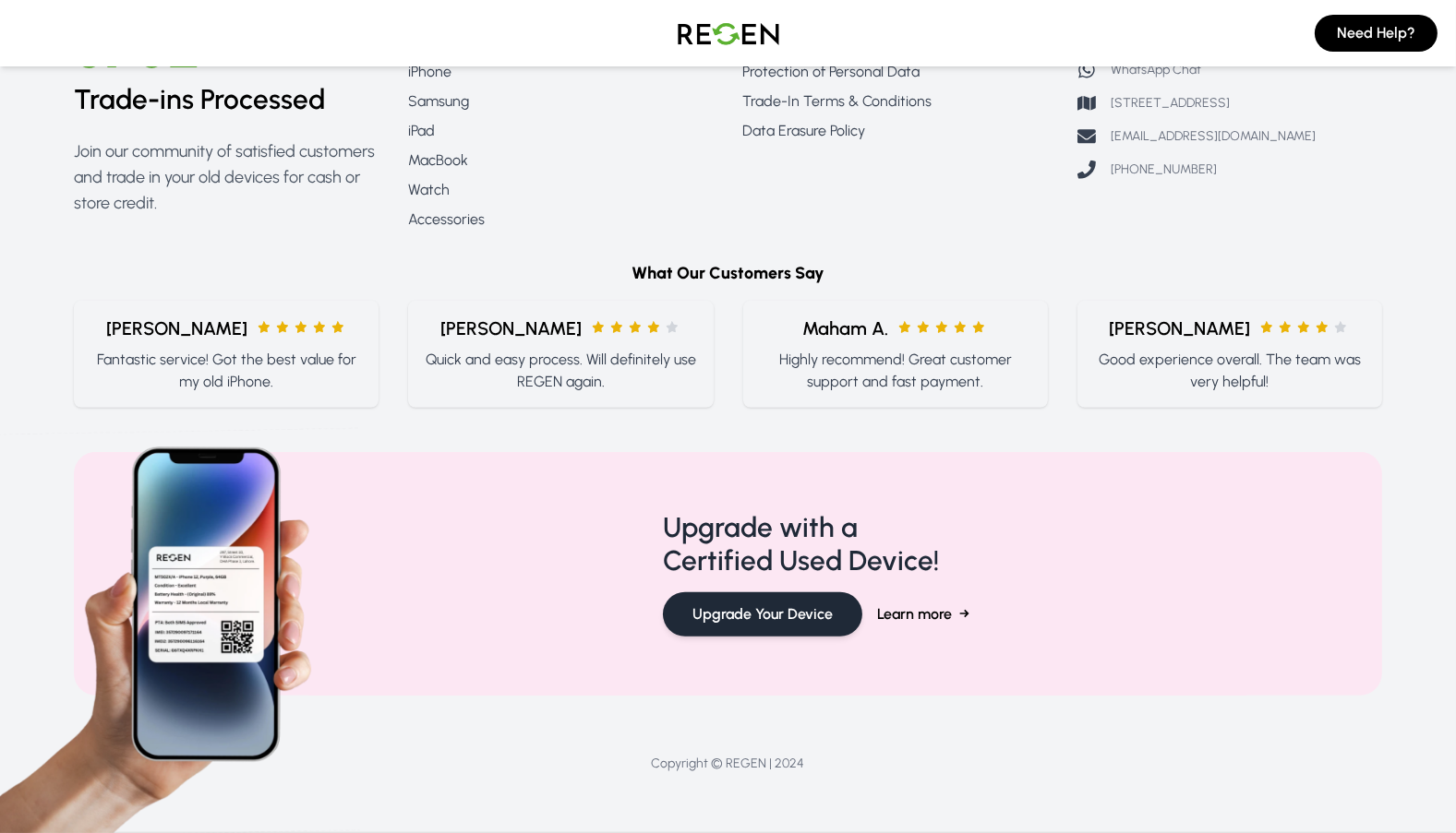
click at [762, 613] on button "Upgrade Your Device" at bounding box center [762, 614] width 199 height 44
